Goal: Complete application form: Complete application form

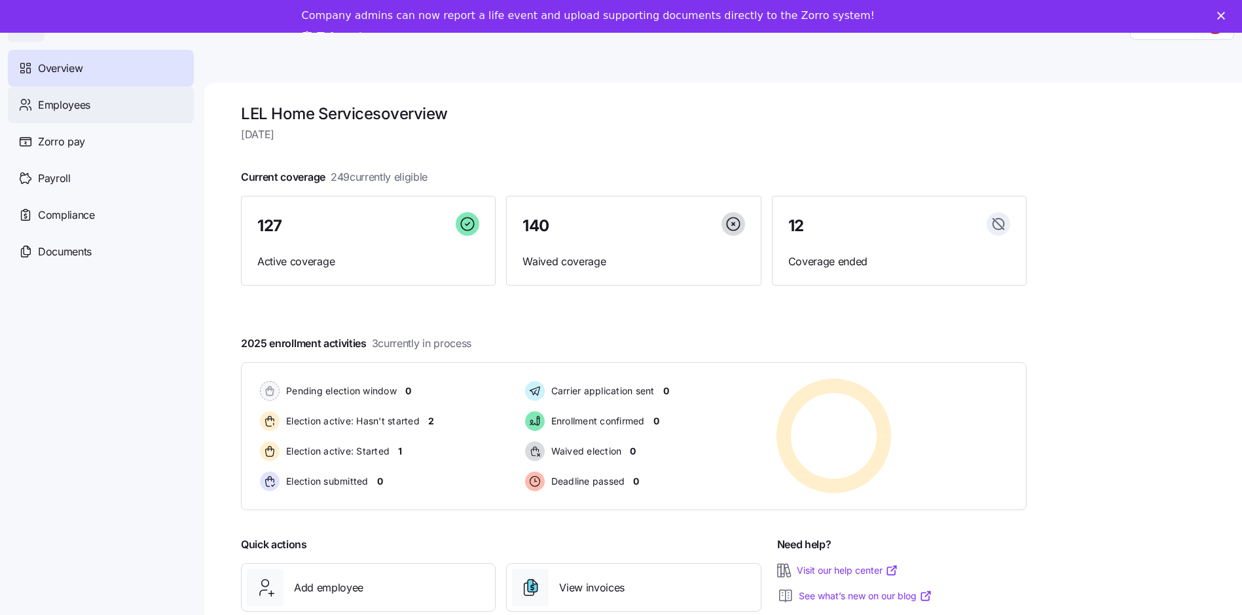
click at [64, 107] on span "Employees" at bounding box center [64, 105] width 52 height 16
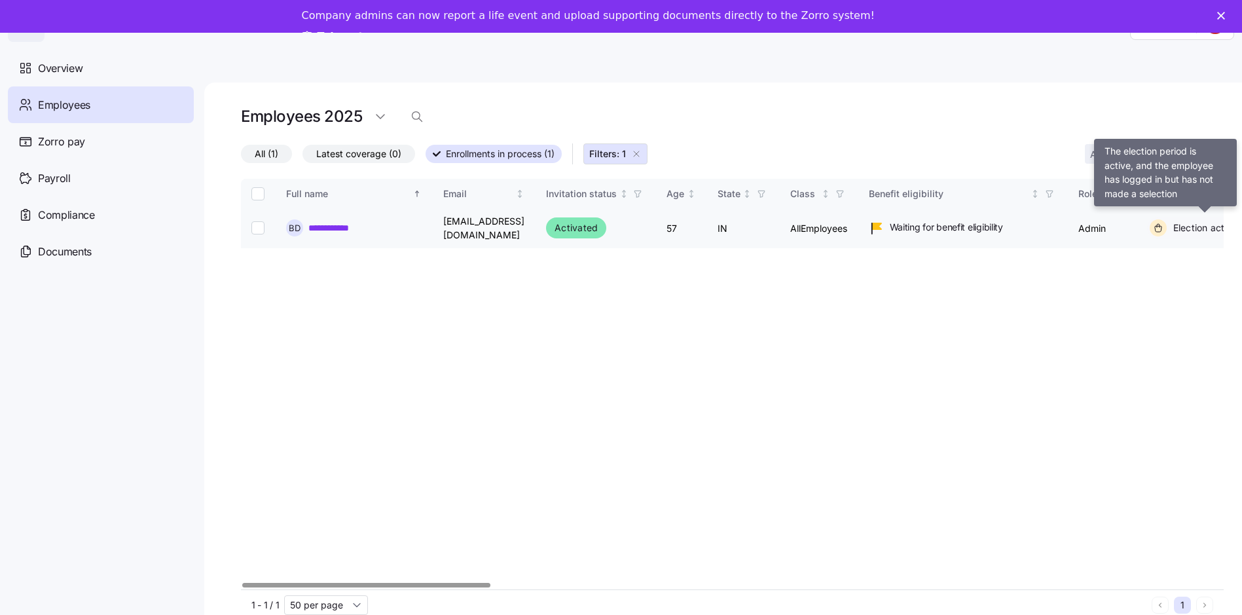
click at [1200, 227] on span "Election active: Started" at bounding box center [1222, 227] width 107 height 13
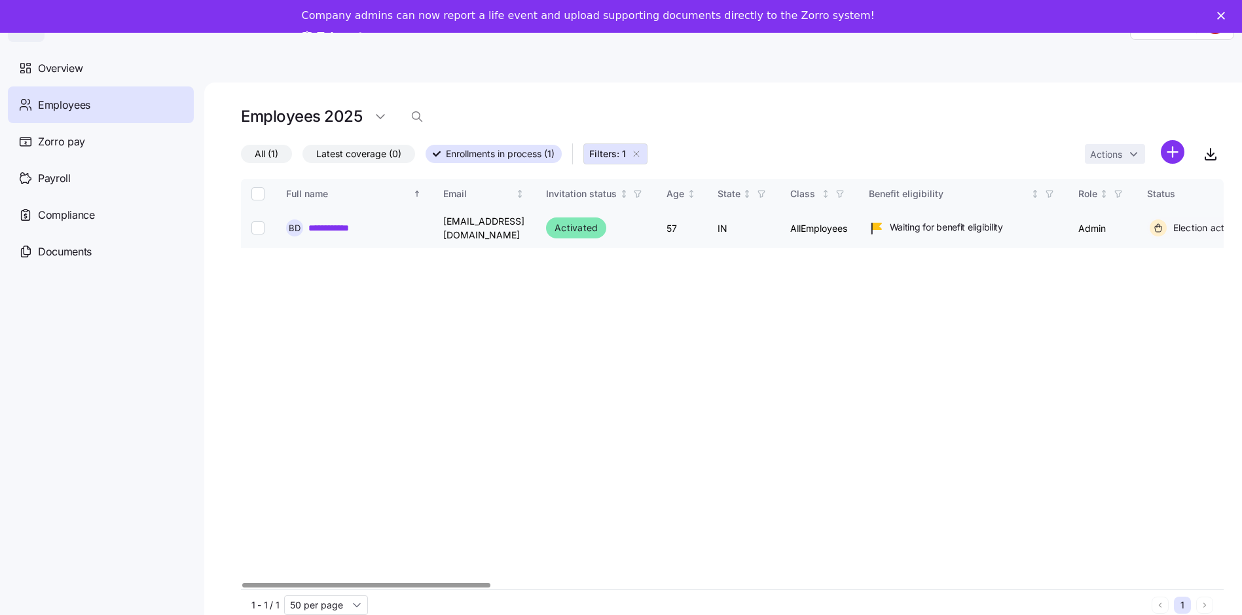
click at [336, 227] on link "**********" at bounding box center [336, 227] width 56 height 13
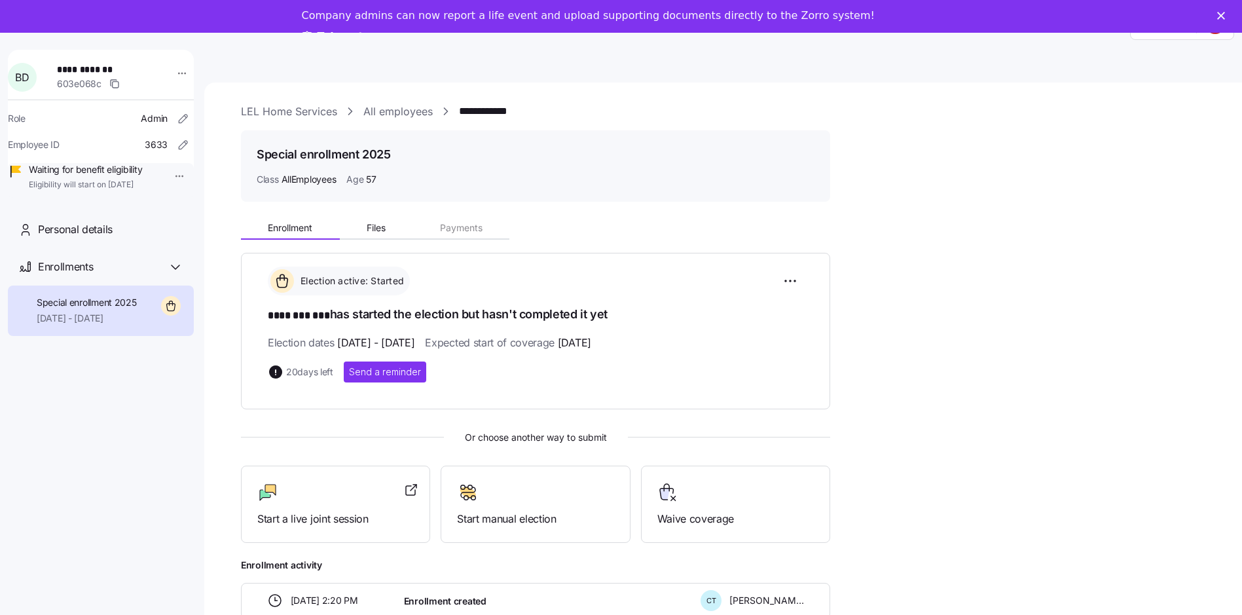
scroll to position [39, 0]
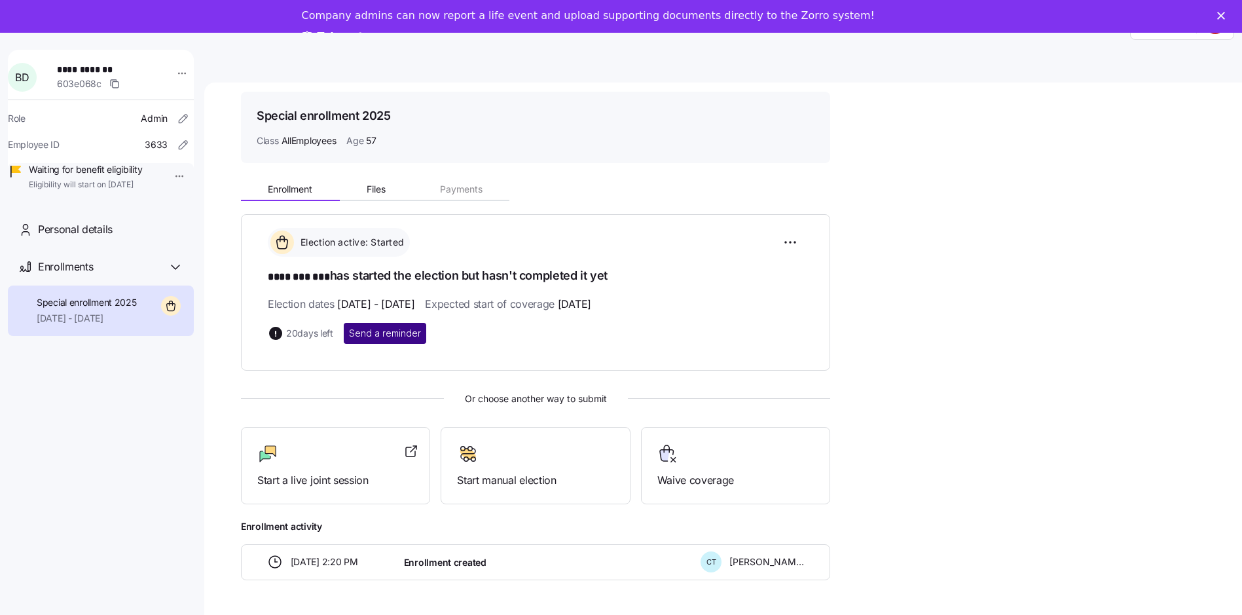
click at [392, 332] on span "Send a reminder" at bounding box center [385, 333] width 72 height 13
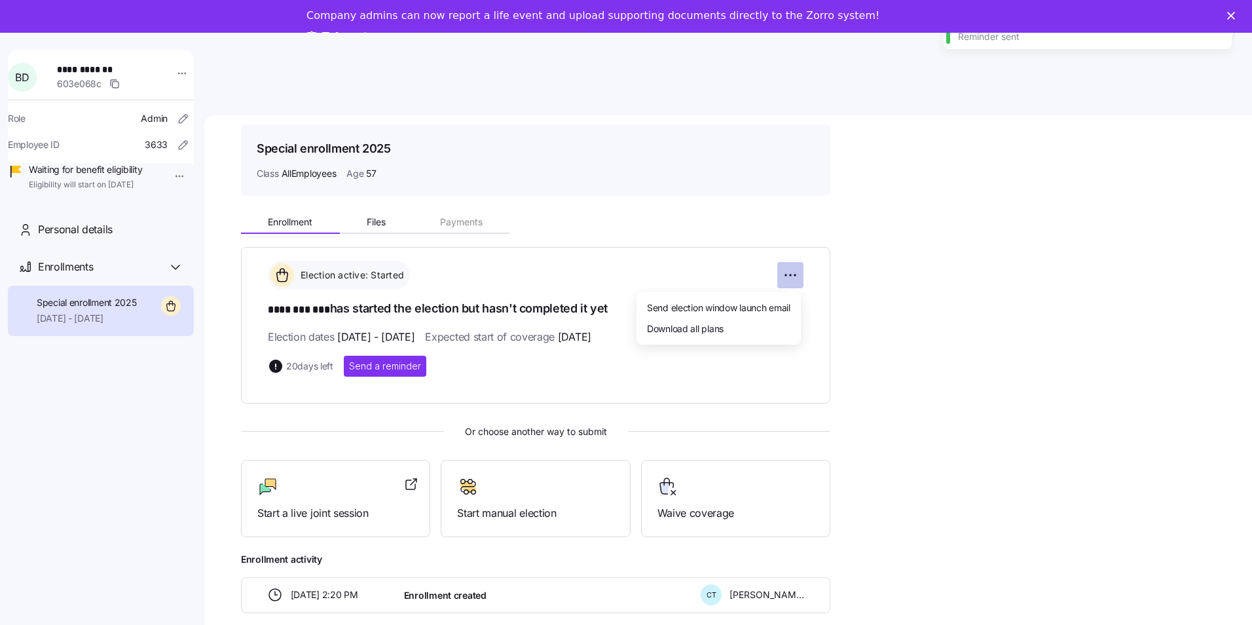
click at [793, 240] on html "**********" at bounding box center [626, 341] width 1252 height 682
click at [720, 308] on span "Send election window launch email" at bounding box center [718, 307] width 143 height 13
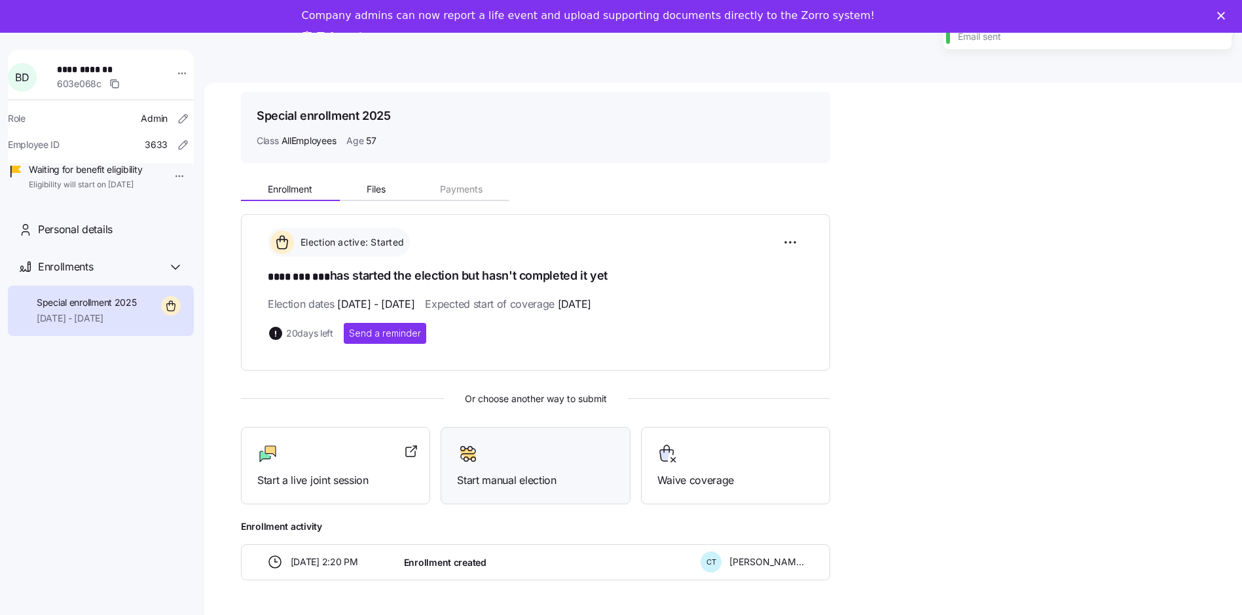
click at [518, 481] on span "Start manual election" at bounding box center [535, 480] width 157 height 16
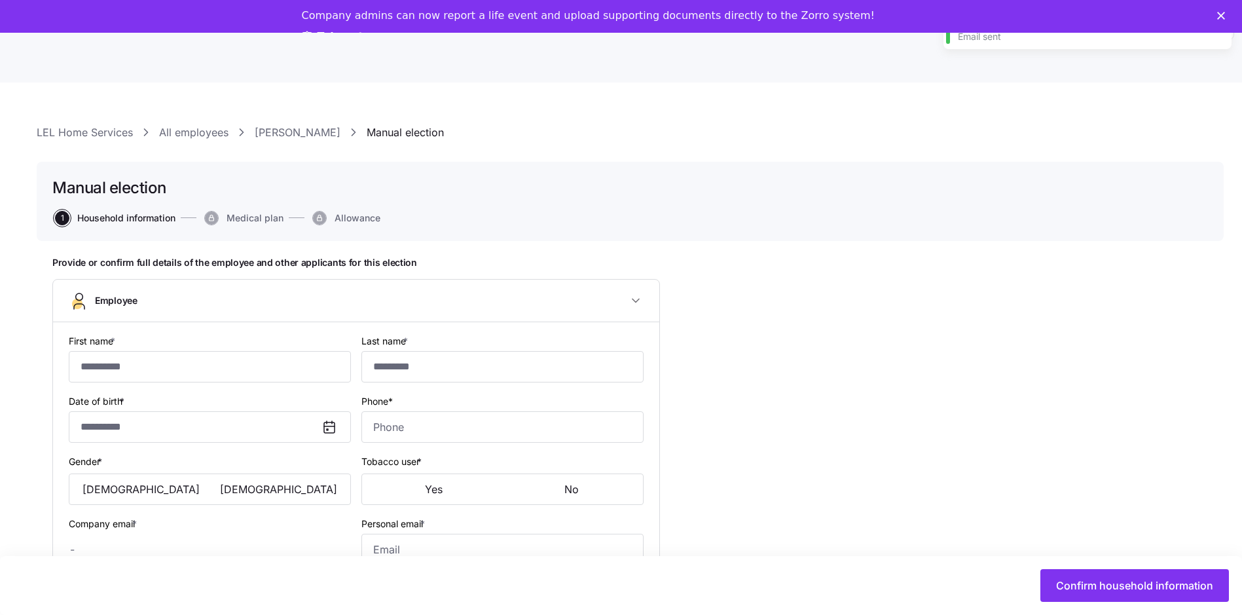
type input "********"
type input "***"
type input "[EMAIL_ADDRESS][DOMAIN_NAME]"
type input "**********"
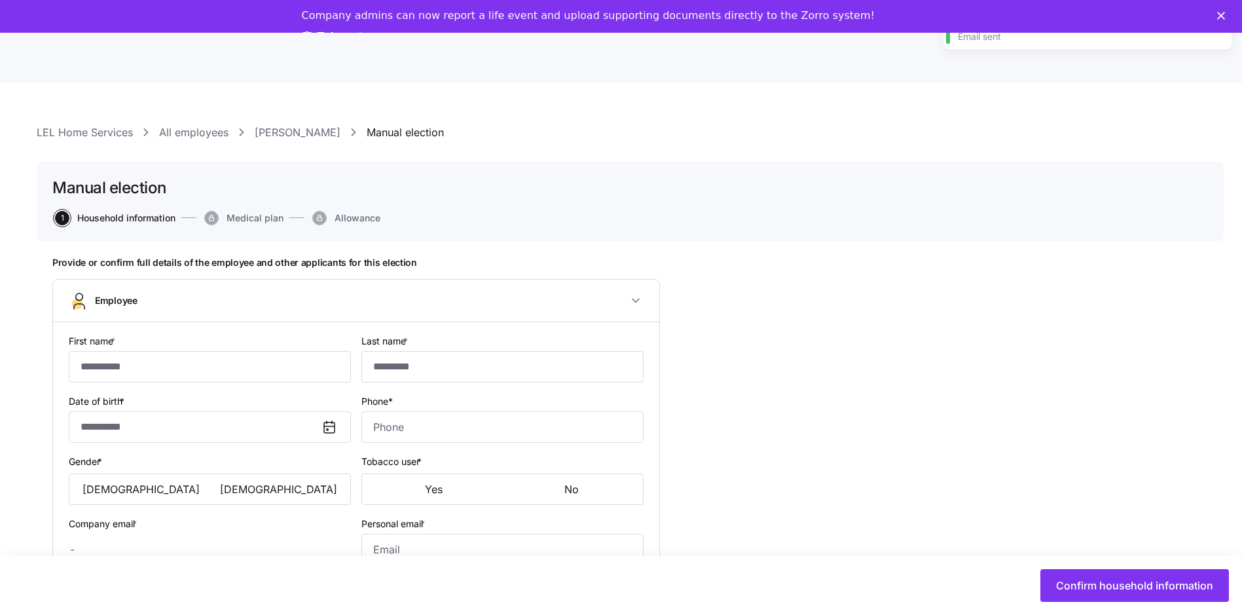
checkbox input "true"
type input "**********"
type input "[PHONE_NUMBER]"
type input "[DEMOGRAPHIC_DATA] citizen"
type input "Single"
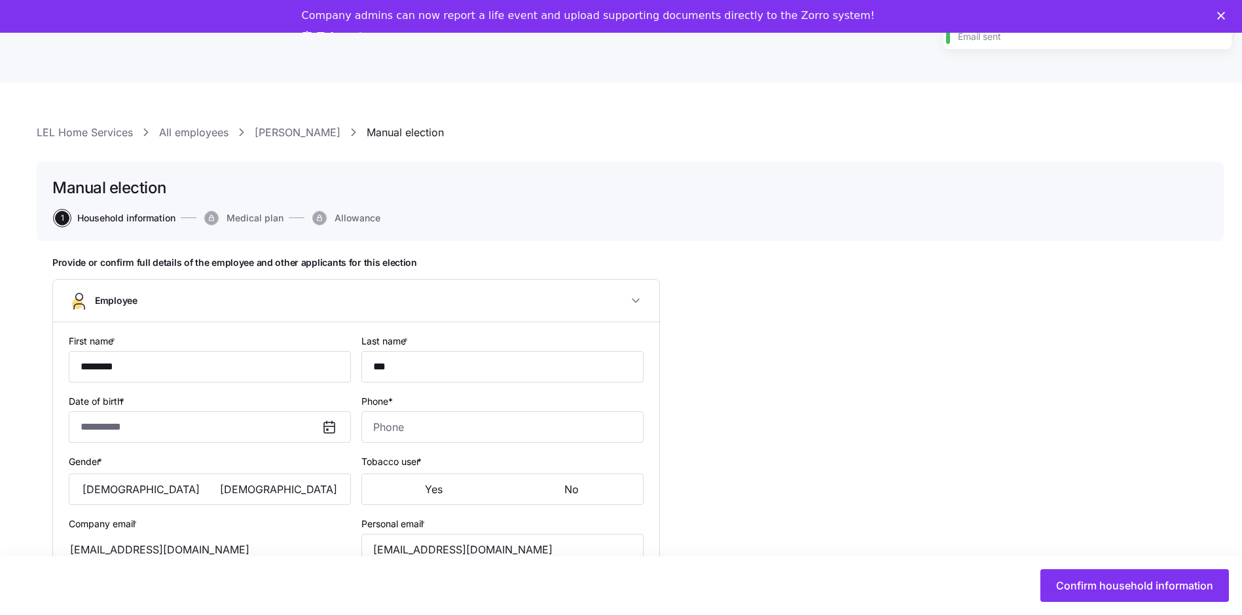
type input "Full time"
type input "Salary"
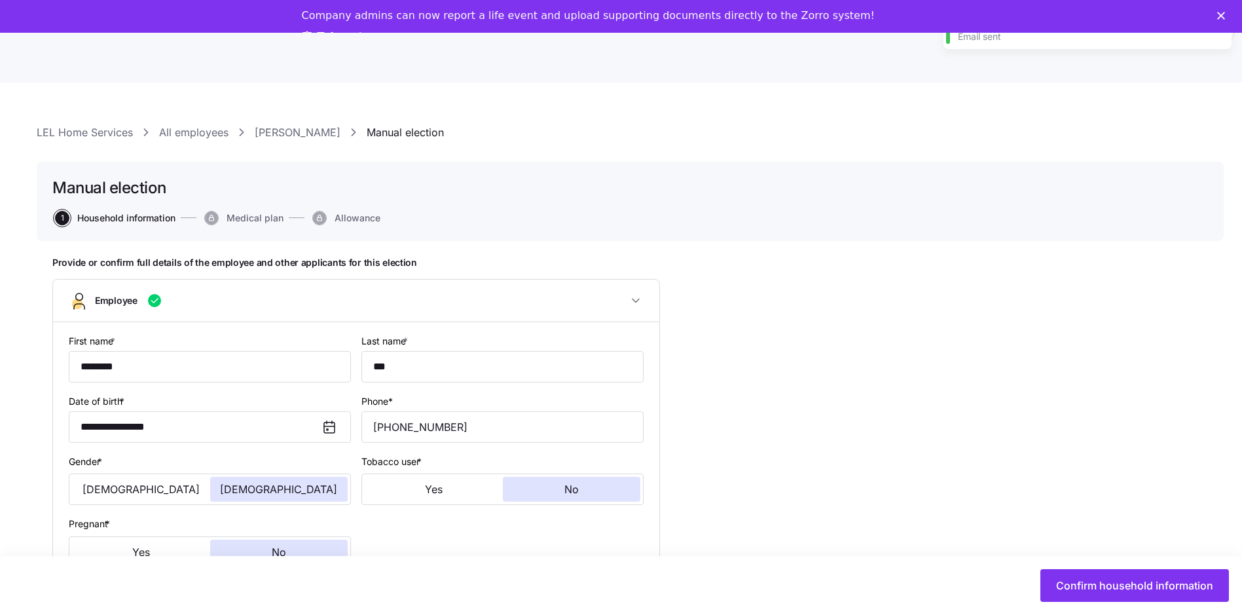
type input "AllEmployees"
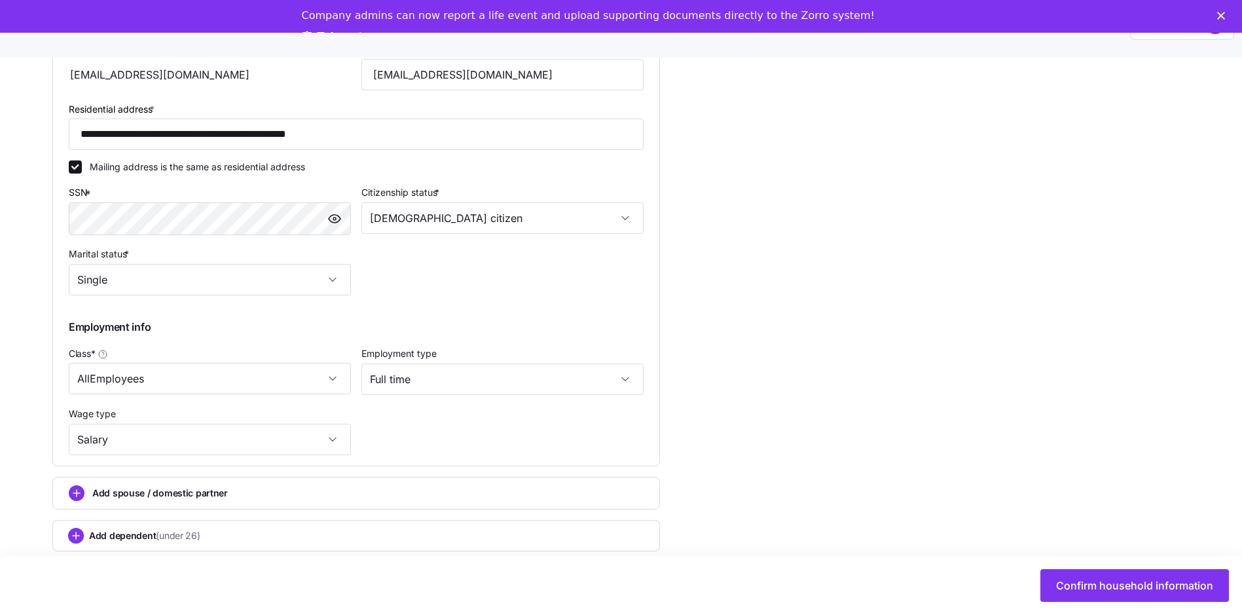
scroll to position [43, 0]
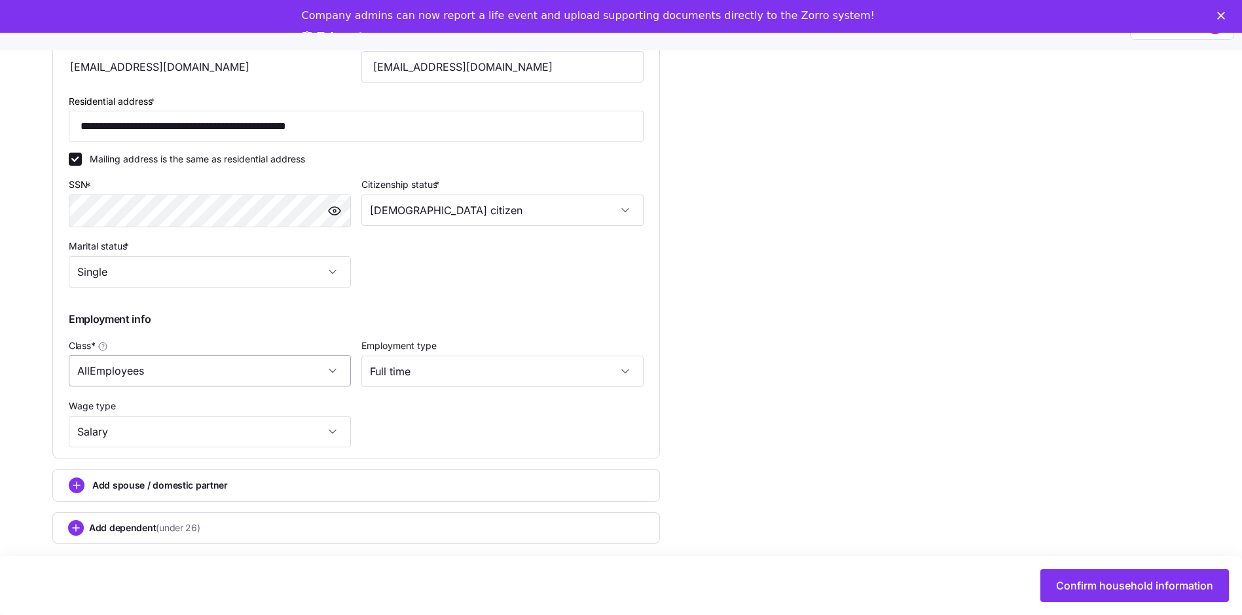
click at [332, 363] on input "AllEmployees" at bounding box center [210, 370] width 282 height 31
click at [332, 363] on div "AllEmployees" at bounding box center [210, 370] width 282 height 31
click at [75, 520] on icon "add icon" at bounding box center [76, 528] width 16 height 16
click at [637, 532] on icon "button" at bounding box center [636, 533] width 7 height 3
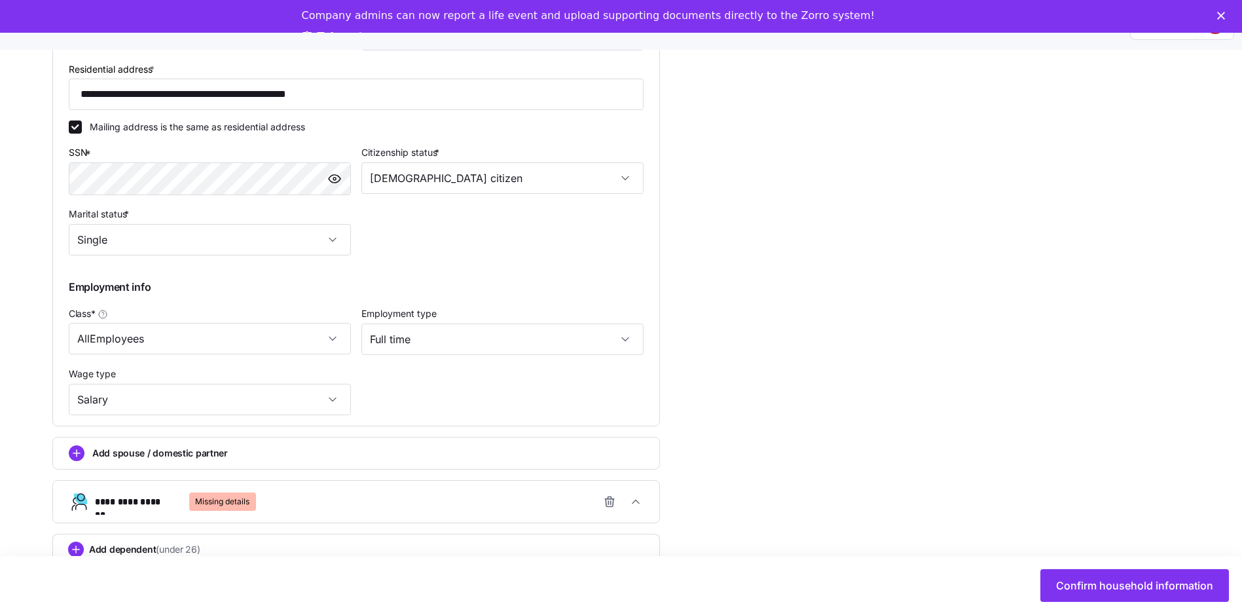
scroll to position [566, 0]
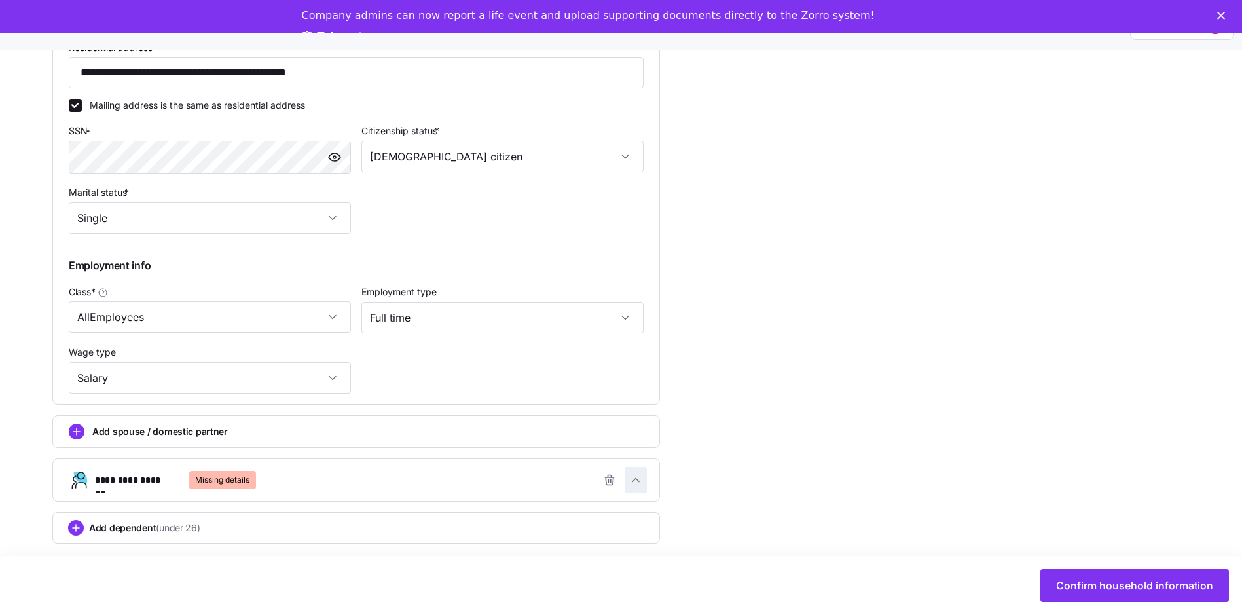
click at [634, 473] on icon "button" at bounding box center [635, 479] width 13 height 13
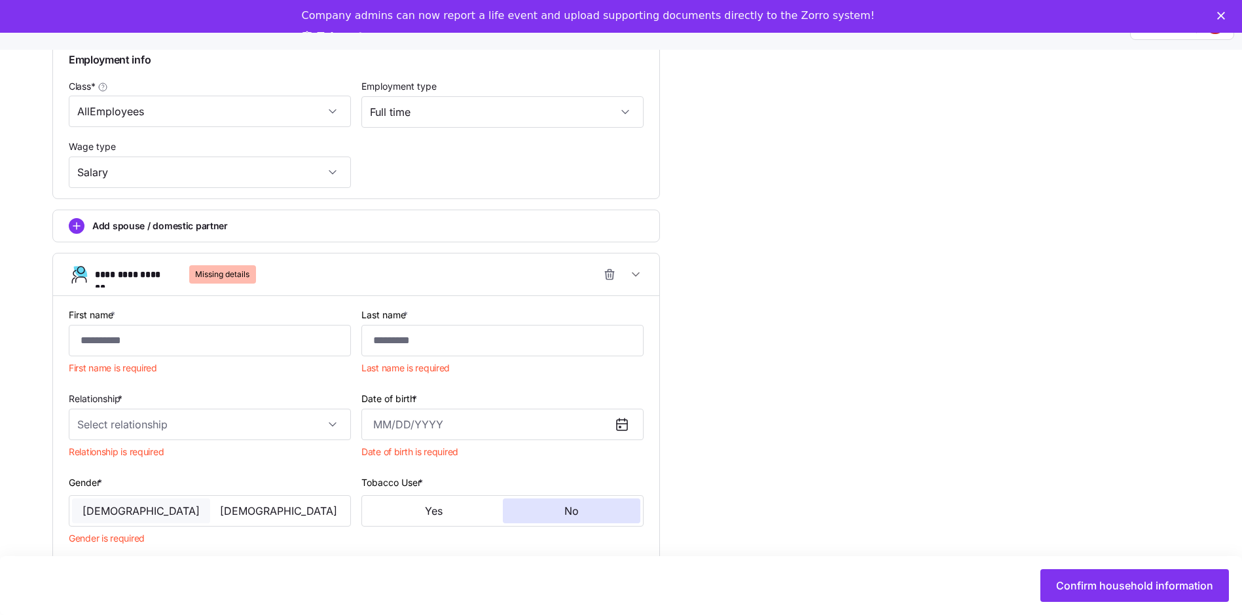
scroll to position [828, 0]
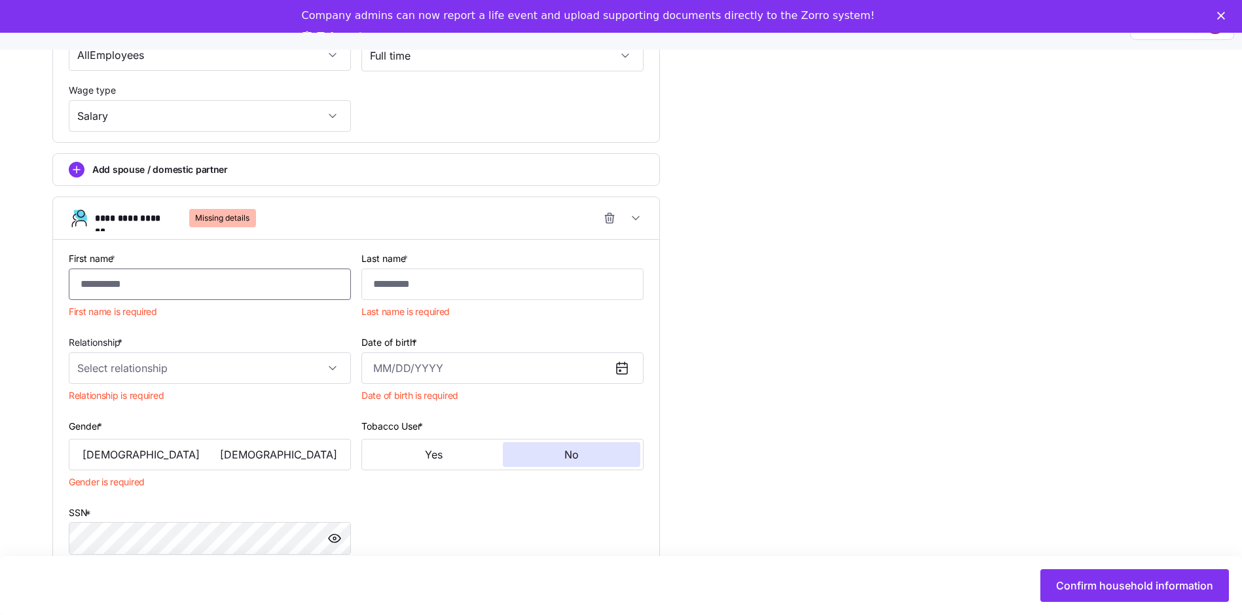
click at [128, 274] on input "First name *" at bounding box center [210, 283] width 282 height 31
type input "*"
type input "*****"
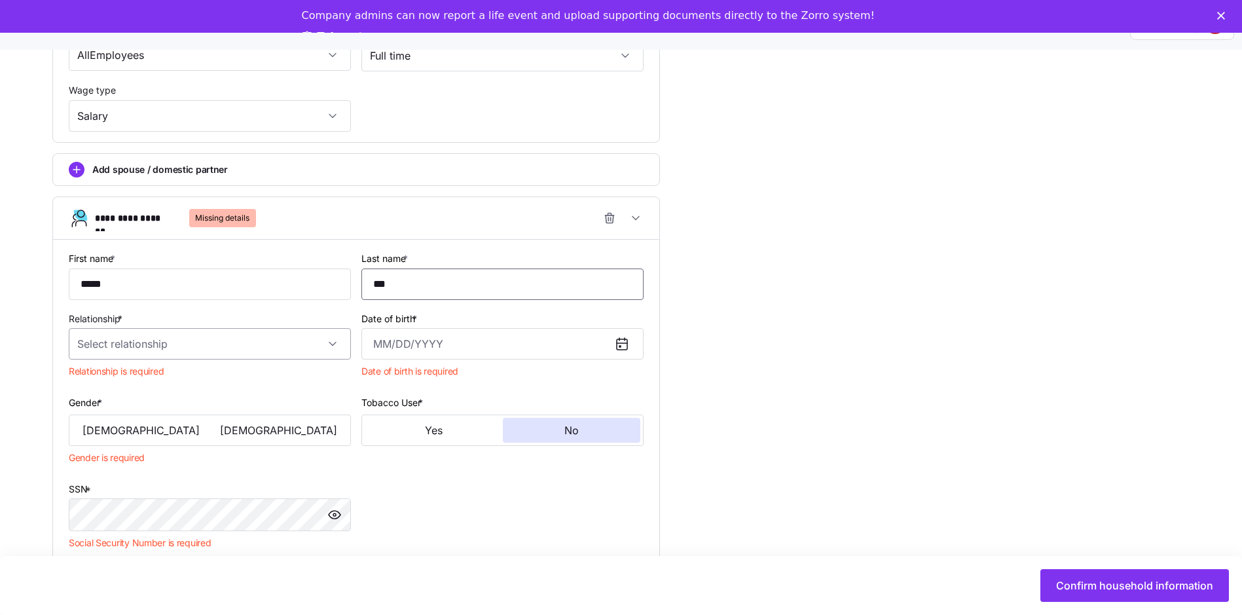
type input "***"
click at [331, 334] on input "Relationship *" at bounding box center [210, 343] width 282 height 31
click at [227, 375] on div "Child" at bounding box center [210, 384] width 272 height 28
type input "Child"
click at [387, 333] on input "Date of birth *" at bounding box center [502, 343] width 282 height 31
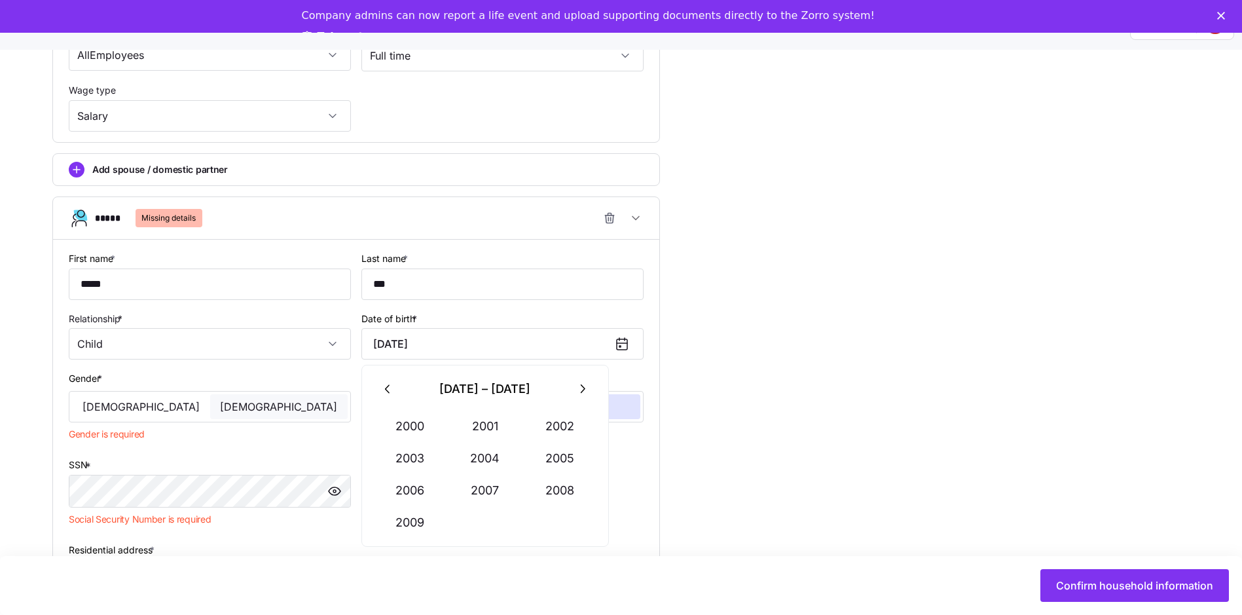
type input "[DATE]"
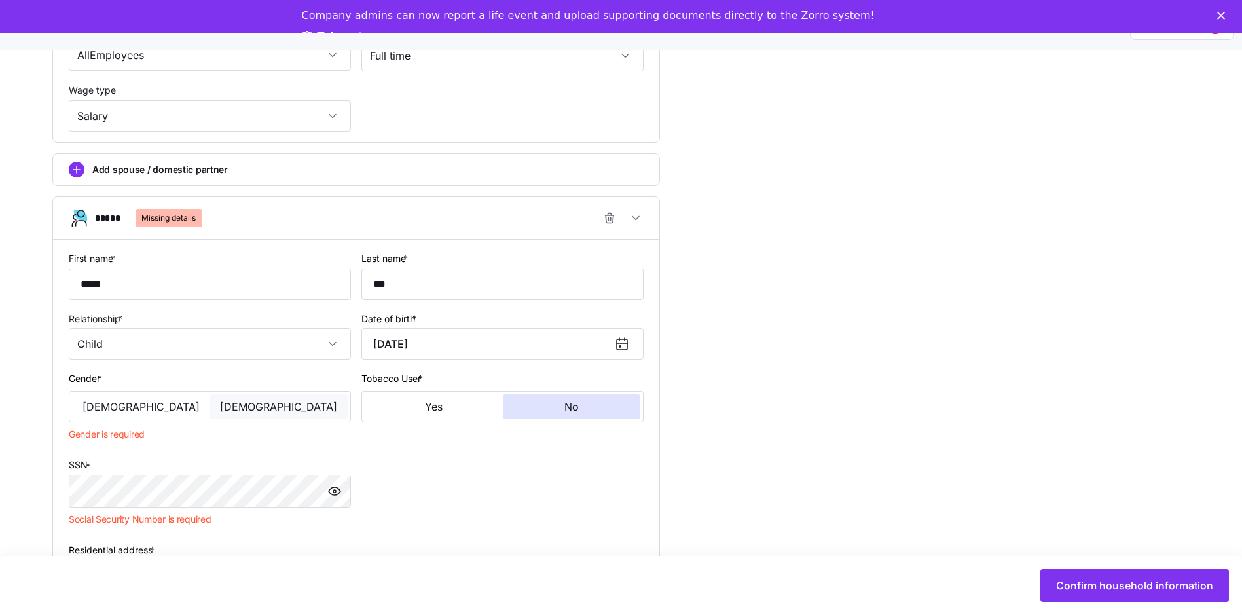
click at [267, 401] on span "[DEMOGRAPHIC_DATA]" at bounding box center [278, 406] width 117 height 10
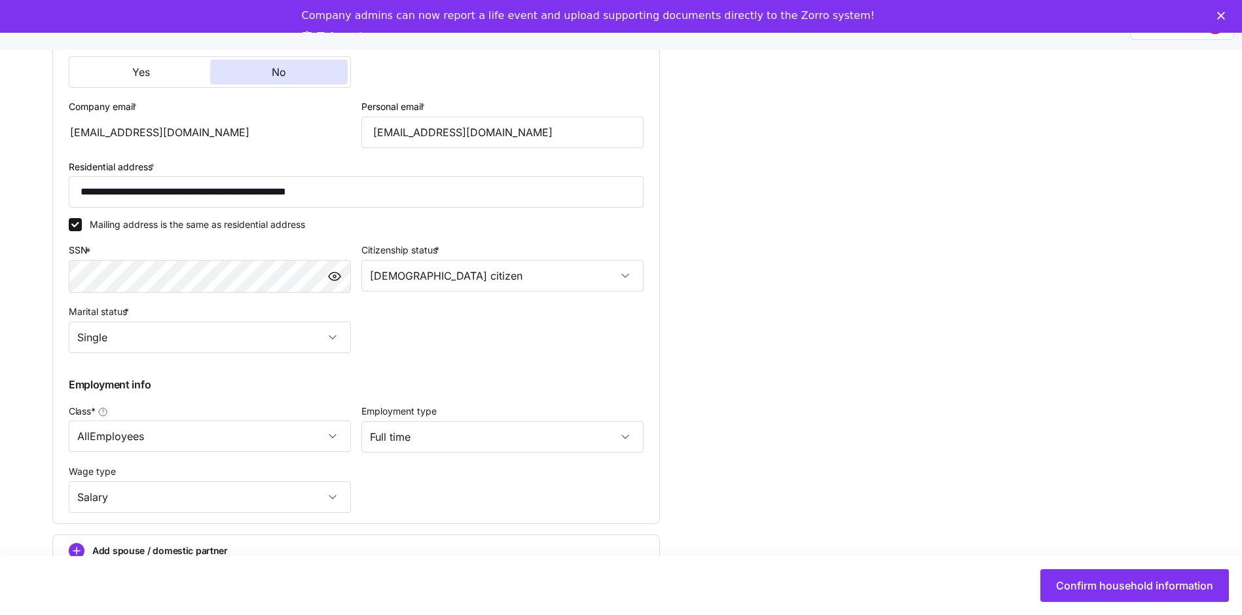
scroll to position [578, 0]
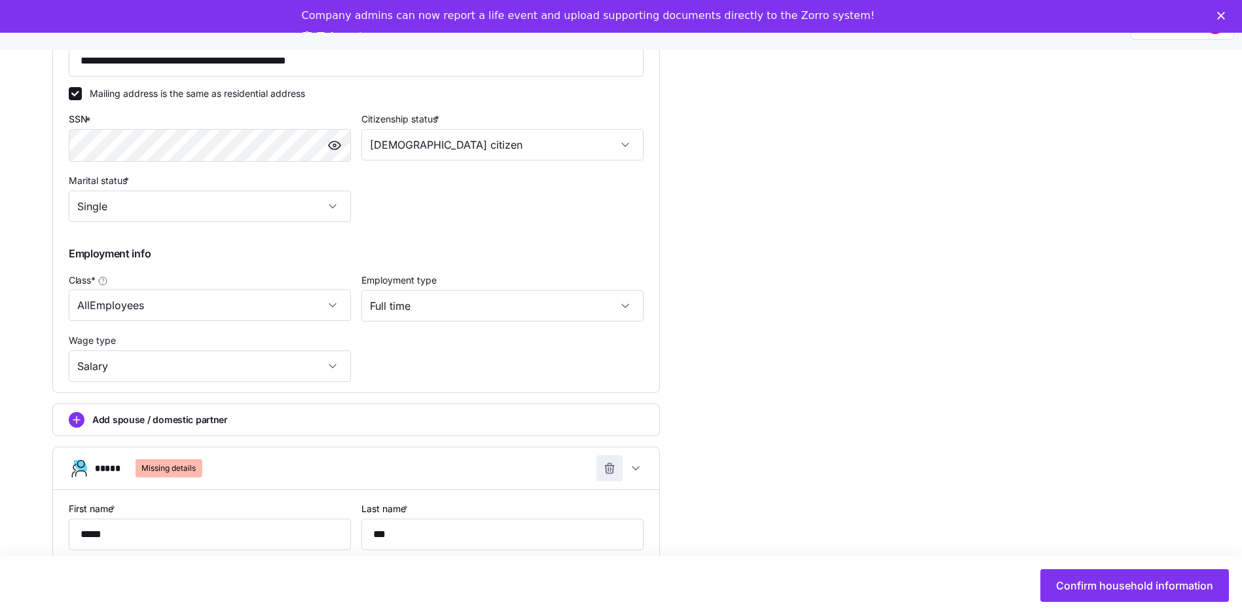
click at [611, 468] on icon "button" at bounding box center [611, 469] width 0 height 3
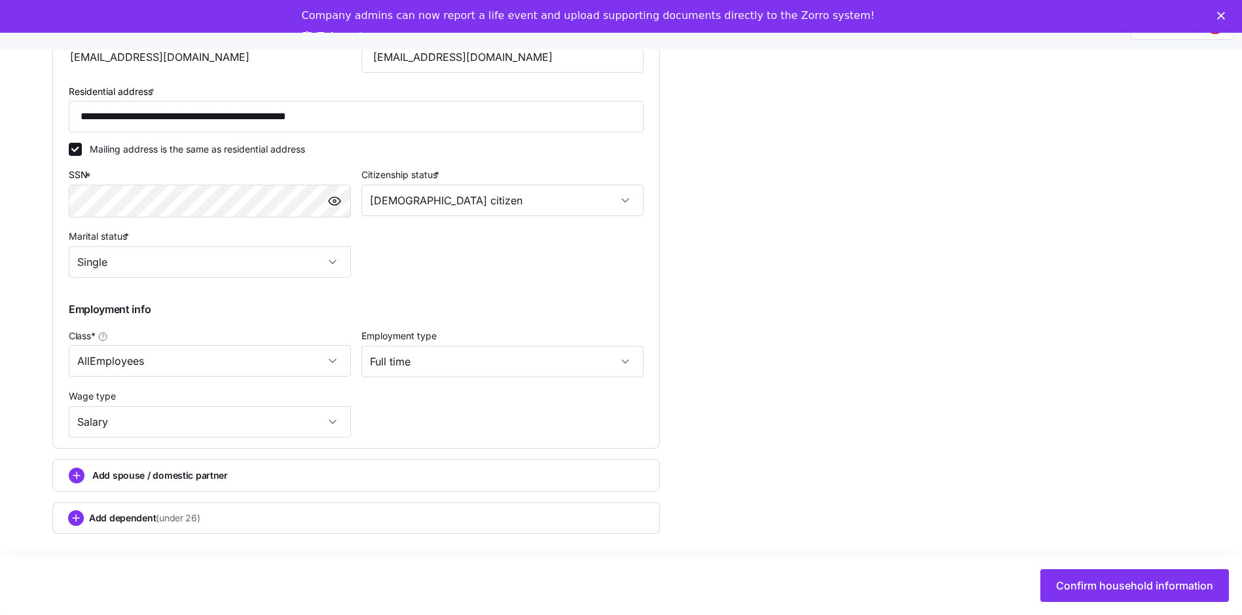
scroll to position [513, 0]
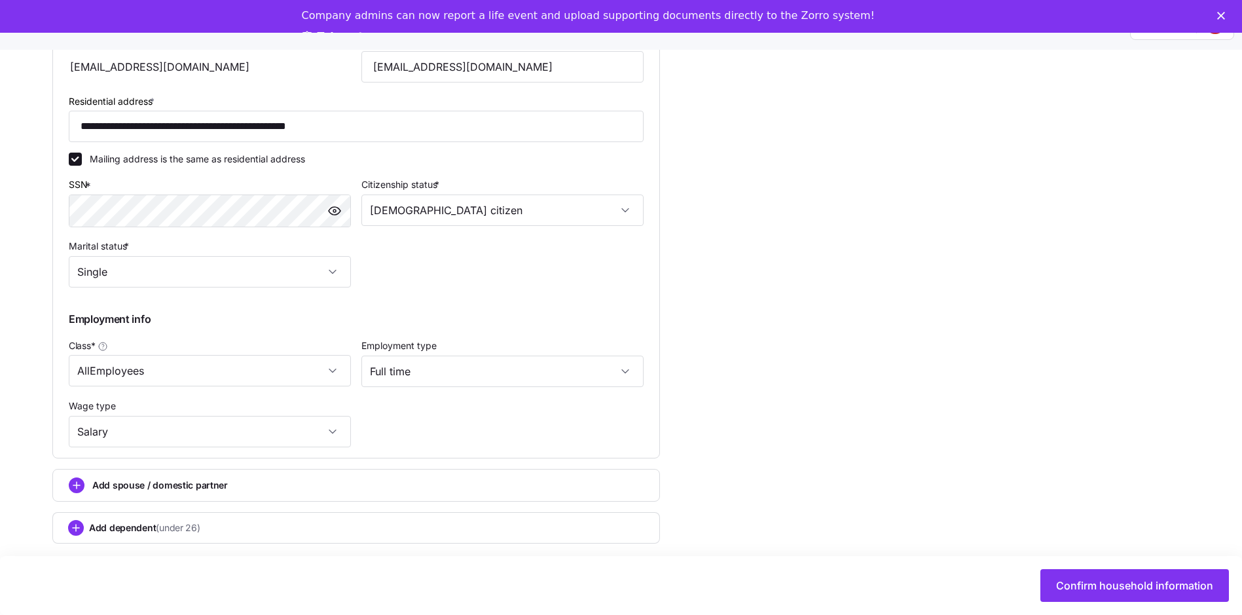
click at [185, 521] on span "(under 26)" at bounding box center [178, 527] width 44 height 13
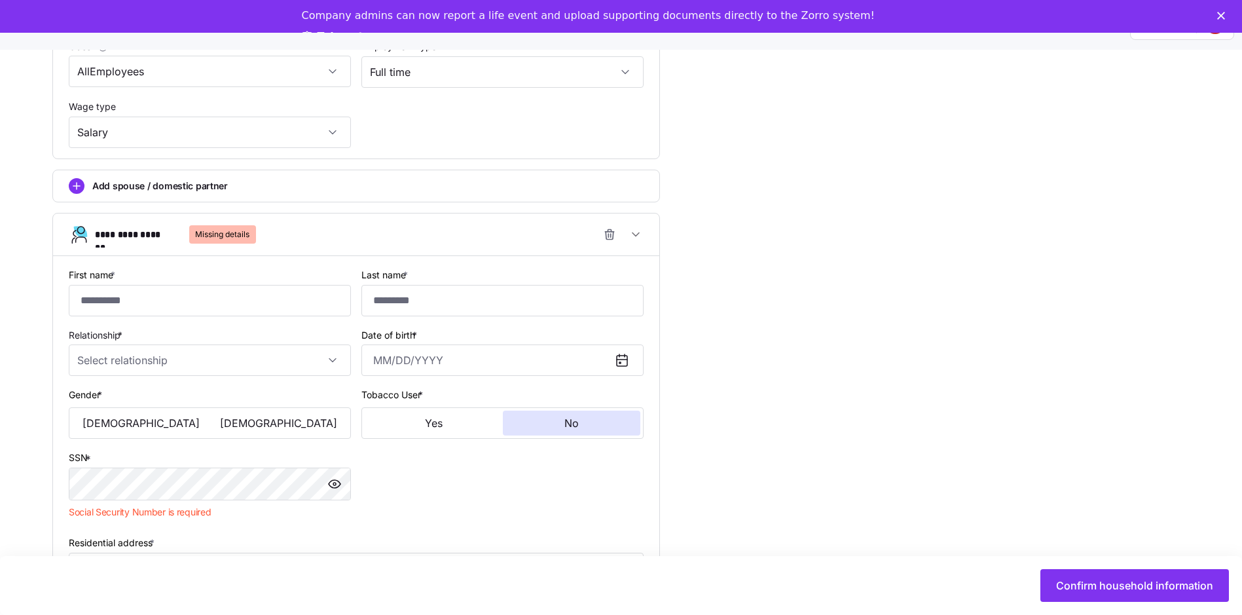
scroll to position [906, 0]
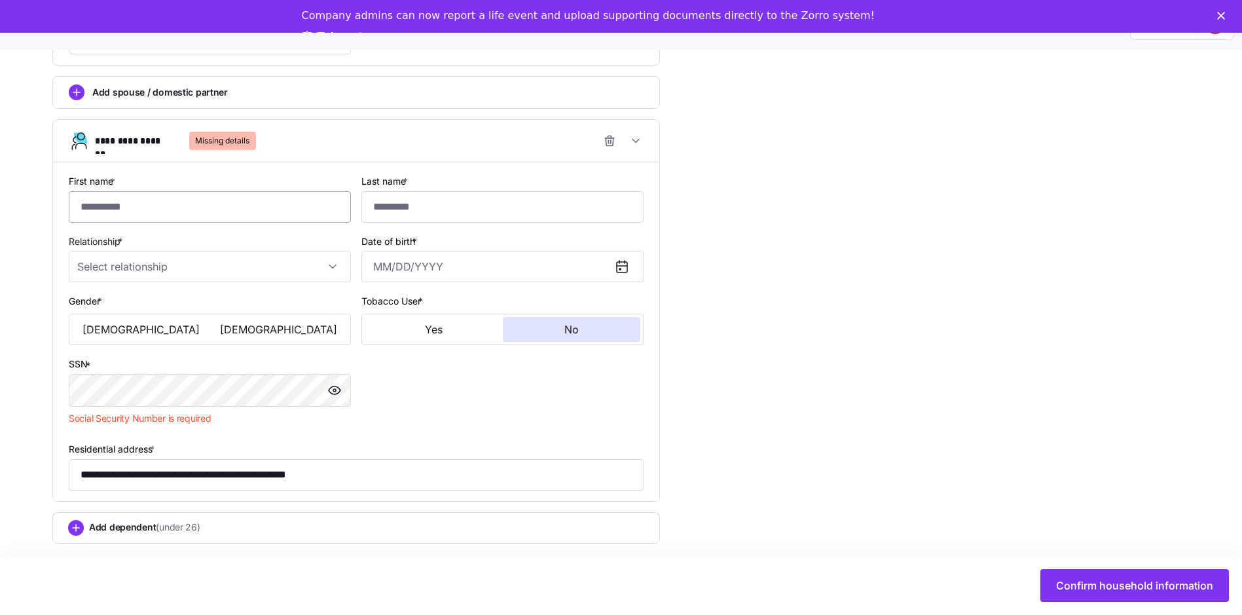
click at [210, 204] on input "First name *" at bounding box center [210, 206] width 282 height 31
type input "*****"
type input "***"
type input "[DATE]"
click at [269, 324] on span "[DEMOGRAPHIC_DATA]" at bounding box center [278, 329] width 117 height 10
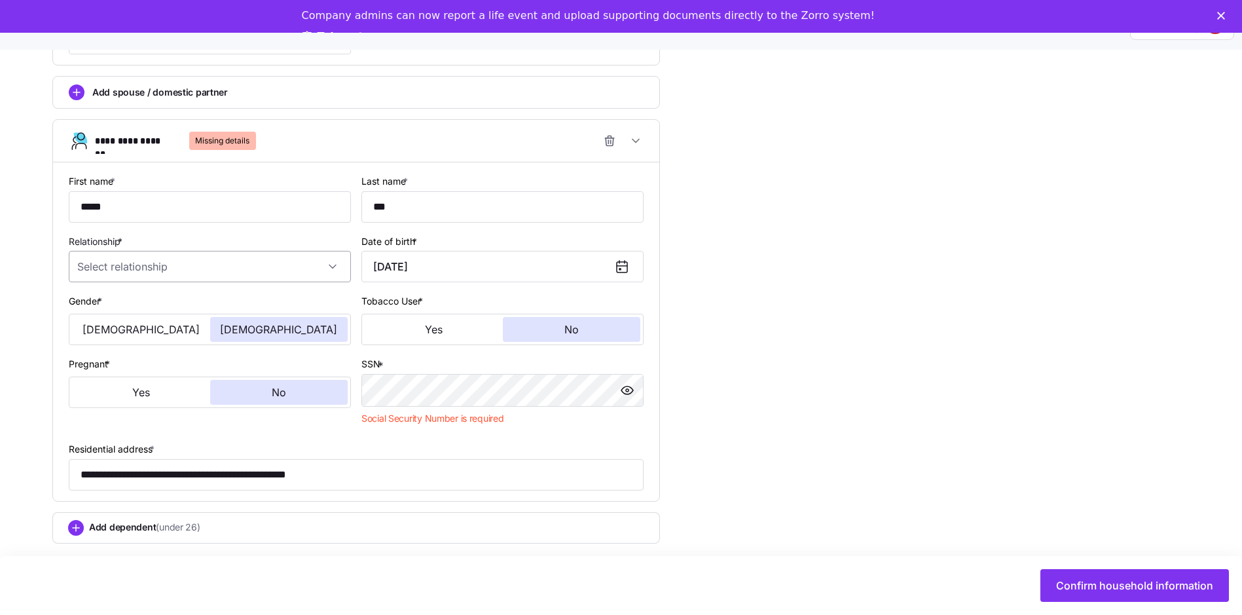
click at [329, 259] on input "Relationship *" at bounding box center [210, 266] width 282 height 31
click at [240, 306] on div "Child" at bounding box center [210, 307] width 272 height 28
type input "Child"
